Goal: Navigation & Orientation: Find specific page/section

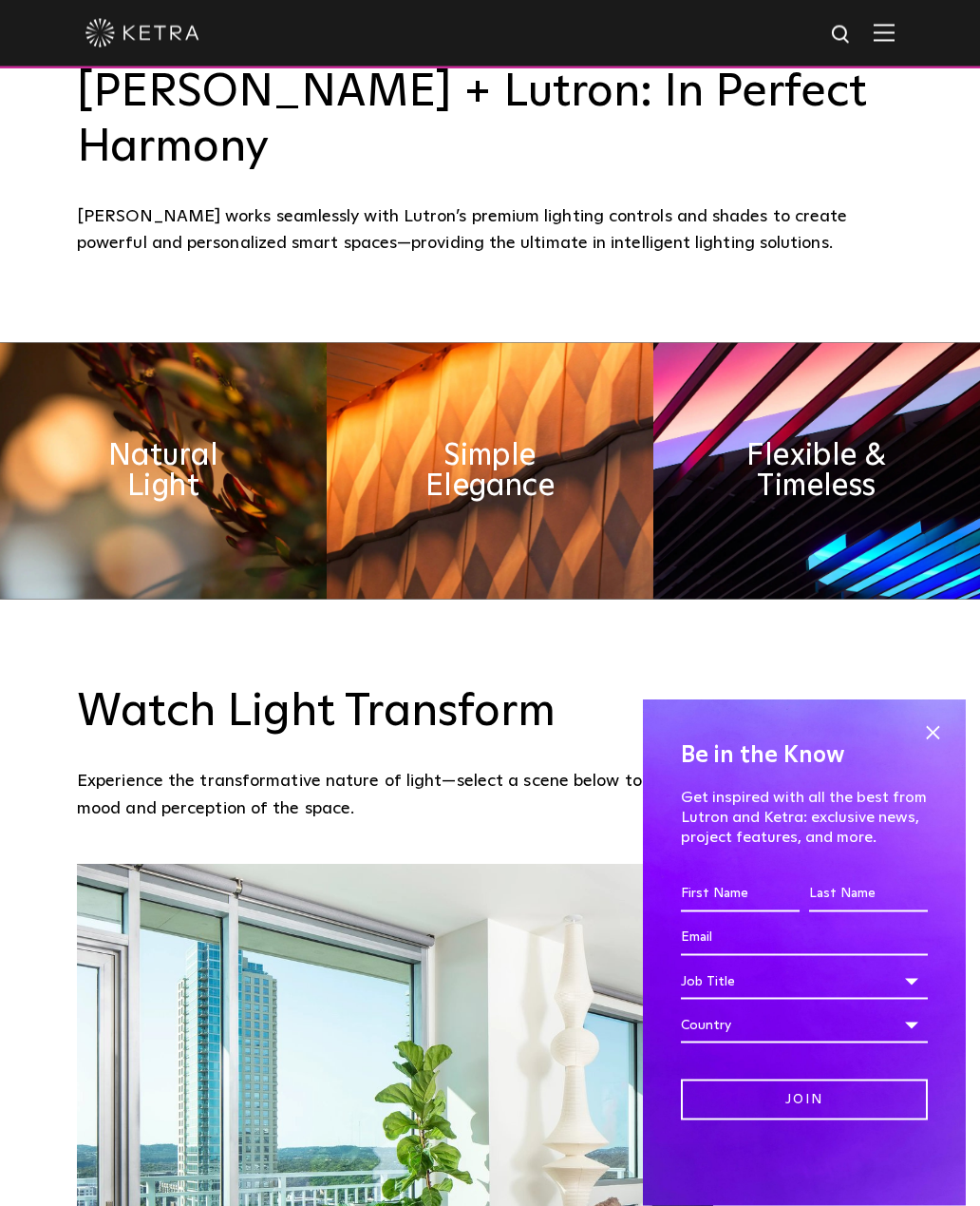
scroll to position [1227, 0]
click at [937, 747] on span at bounding box center [933, 732] width 29 height 29
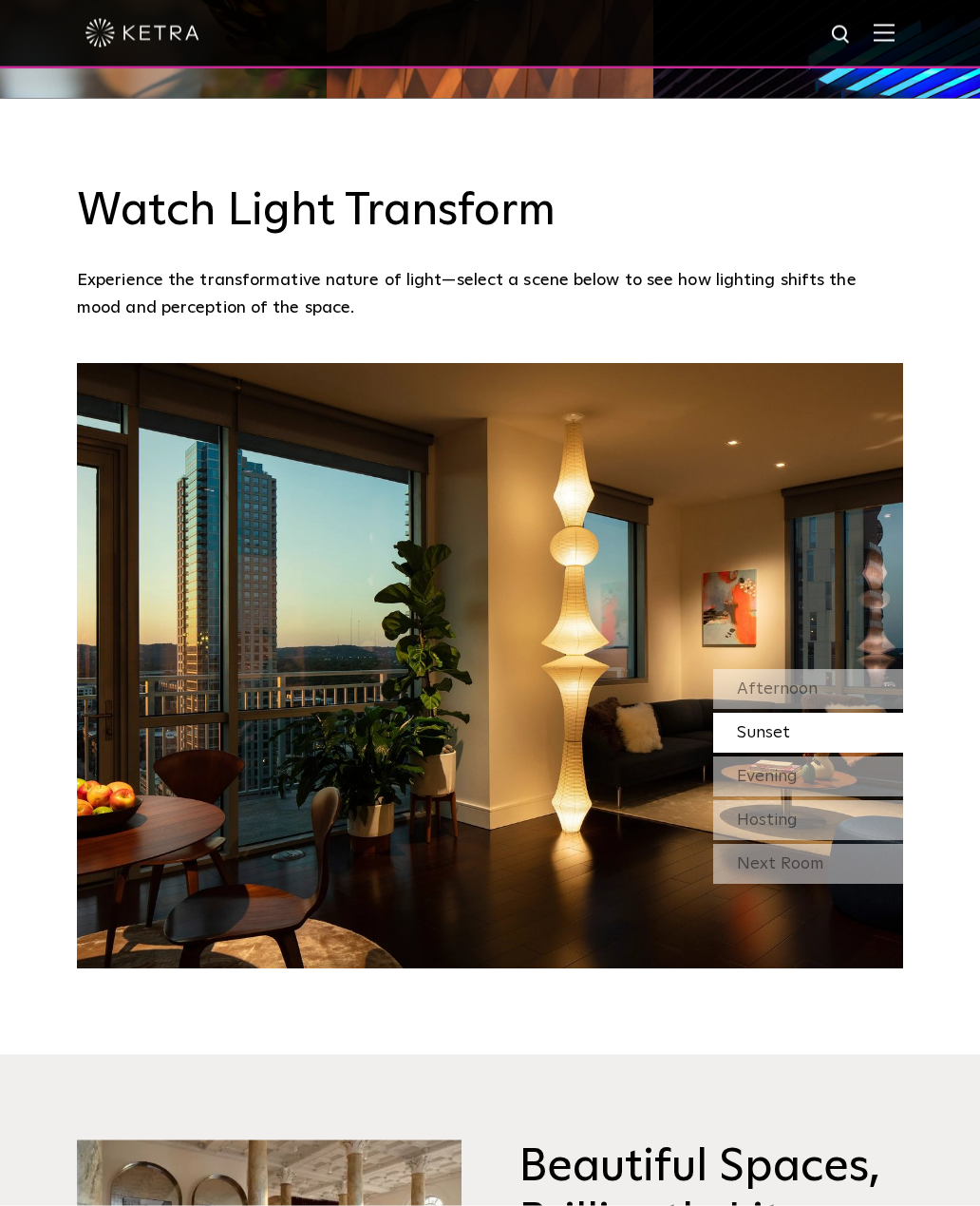
scroll to position [1727, 0]
click at [843, 771] on div "Evening" at bounding box center [808, 776] width 190 height 40
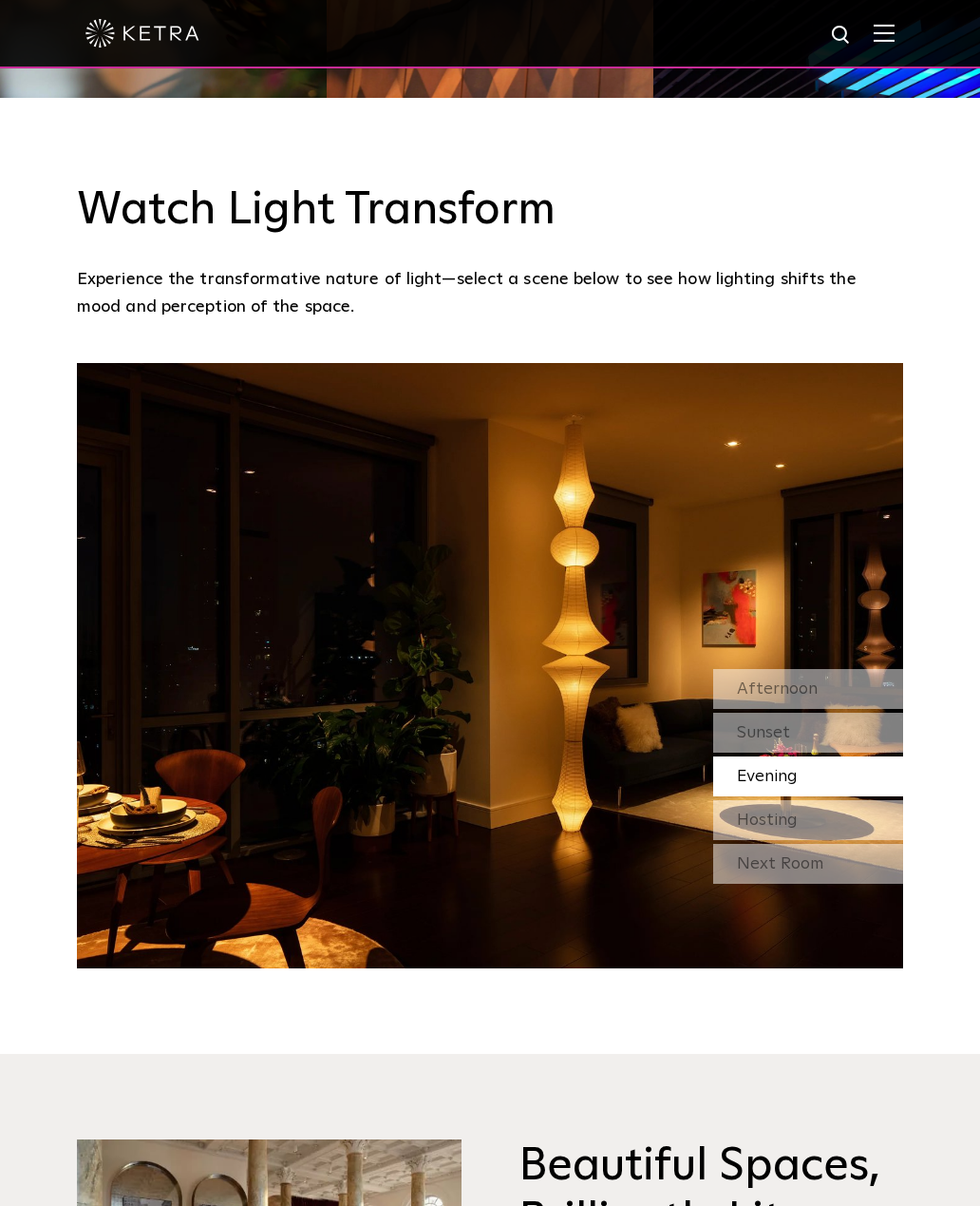
click at [831, 830] on div "Hosting" at bounding box center [808, 820] width 190 height 40
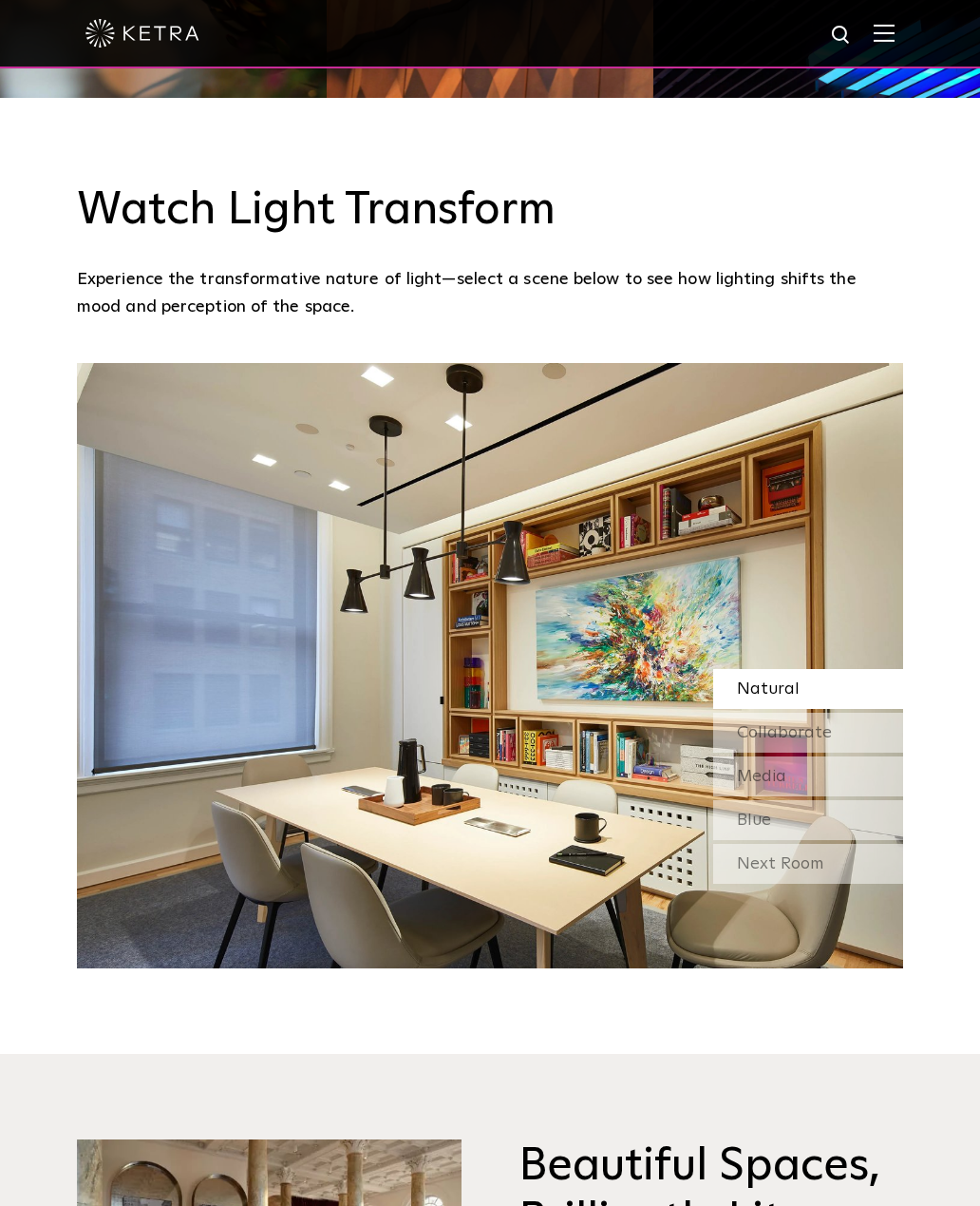
click at [837, 878] on div "Next Room" at bounding box center [808, 863] width 190 height 40
click at [842, 816] on div "Blue" at bounding box center [808, 820] width 190 height 40
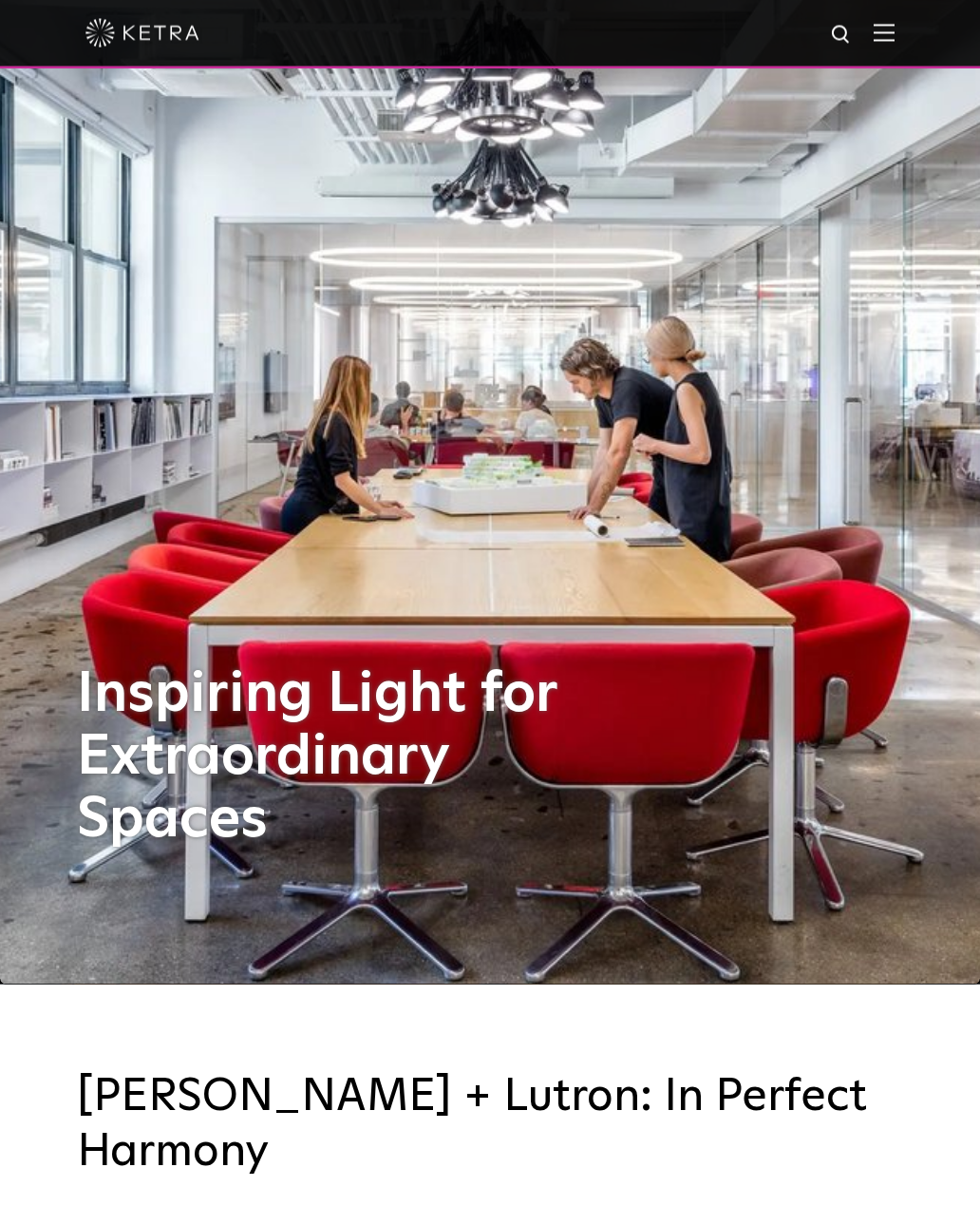
scroll to position [0, 0]
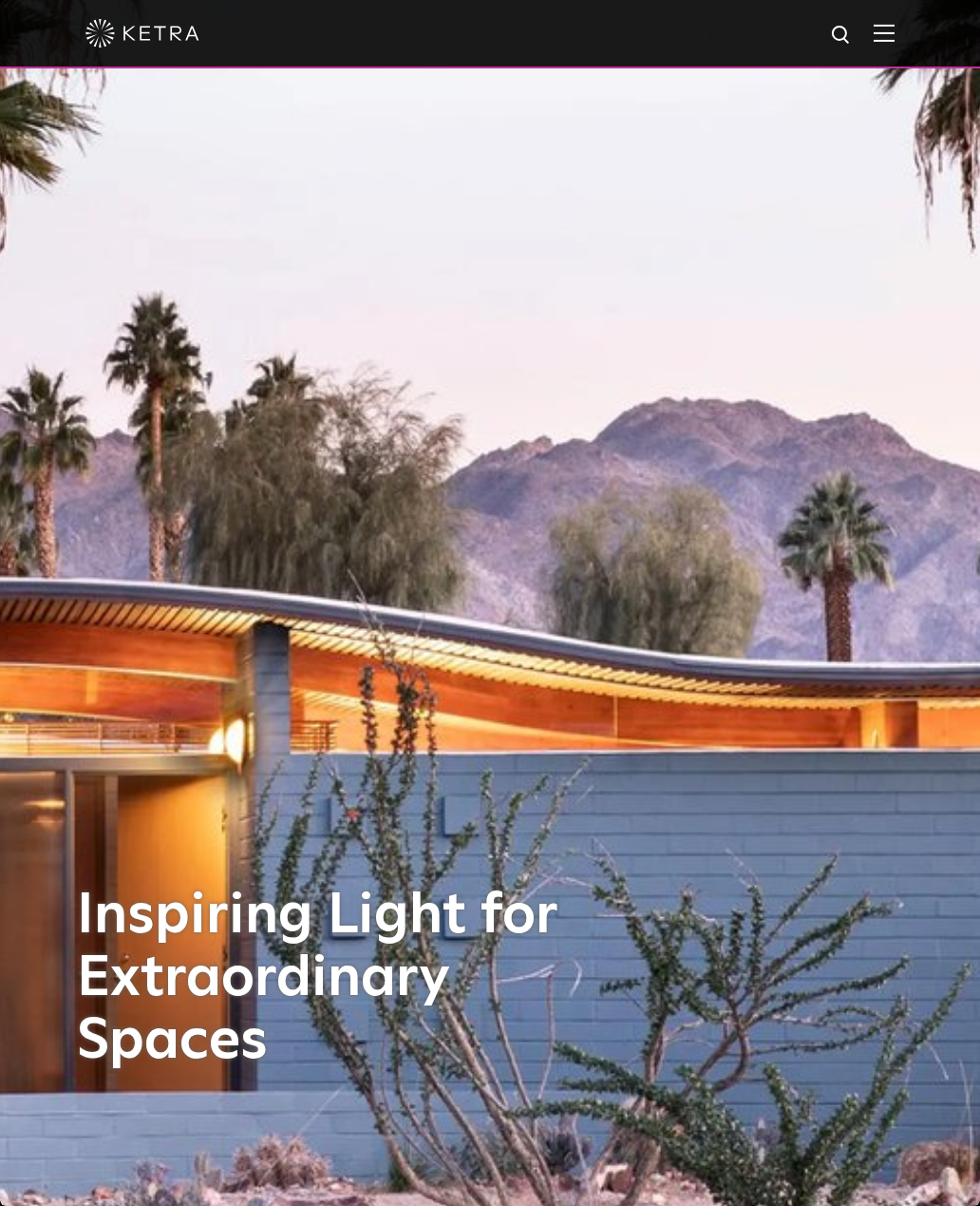
click at [884, 25] on img at bounding box center [883, 33] width 21 height 18
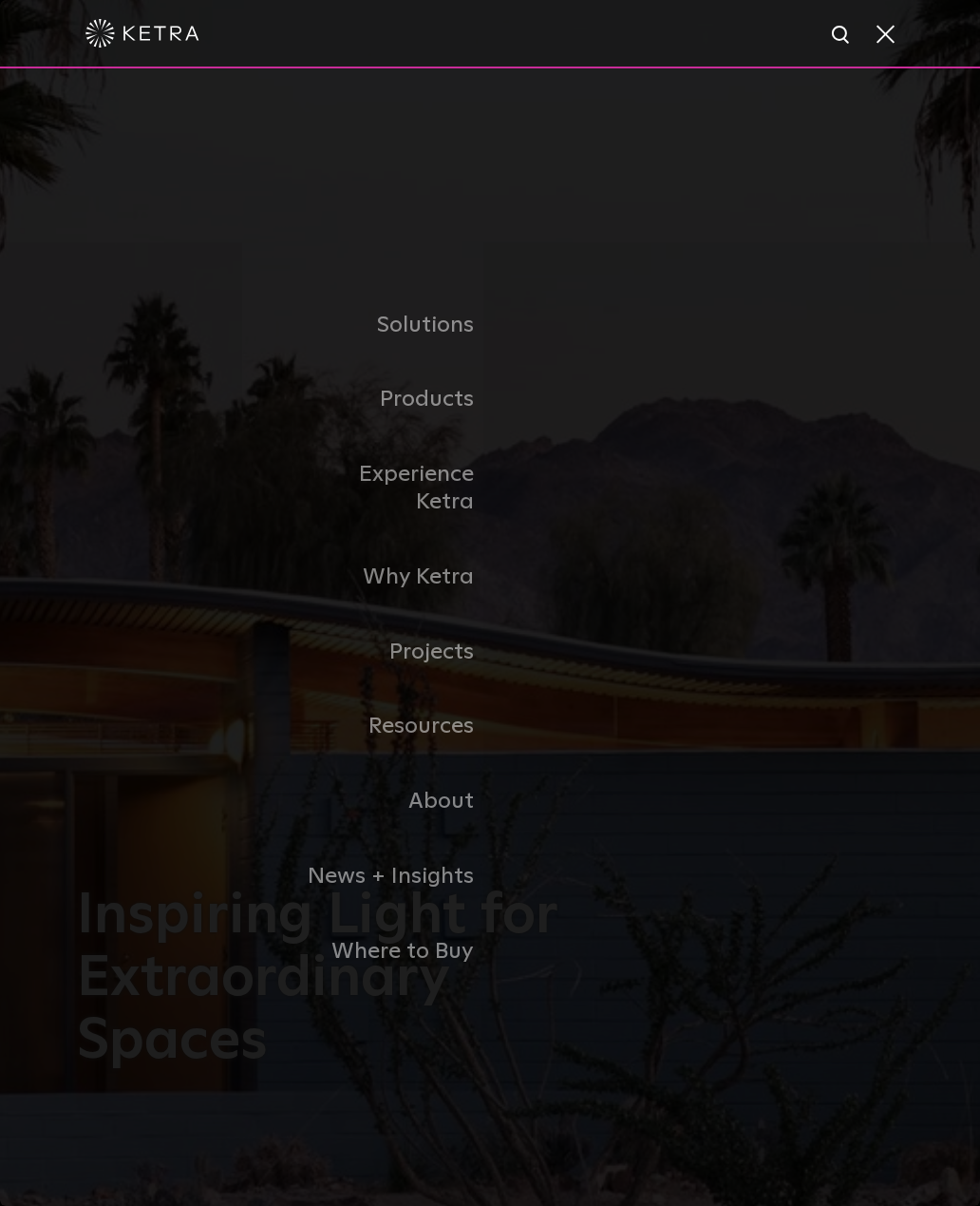
click at [0, 0] on link "Residential Products" at bounding box center [0, 0] width 0 height 0
